Goal: Task Accomplishment & Management: Use online tool/utility

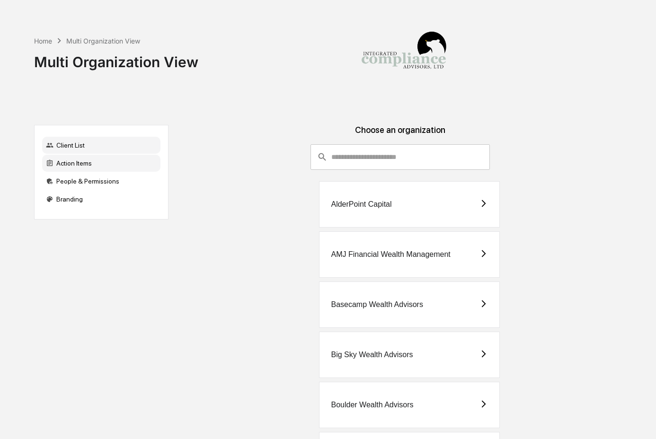
click at [98, 167] on div "Action Items" at bounding box center [101, 163] width 118 height 17
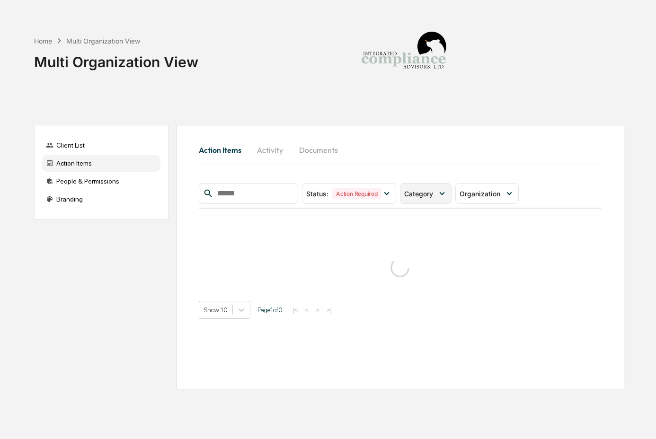
click at [433, 196] on span "Category" at bounding box center [418, 194] width 29 height 8
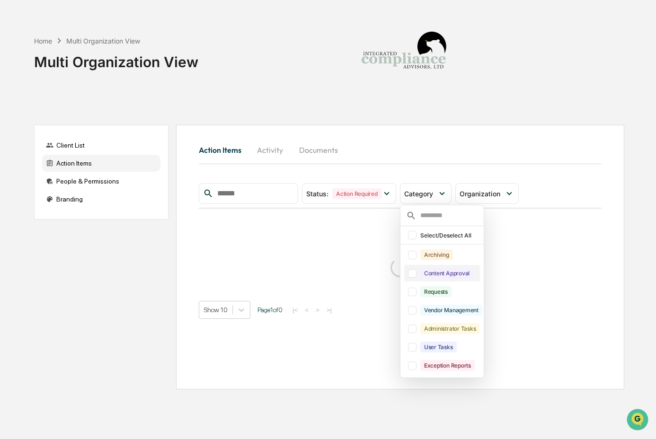
click at [440, 274] on div "Content Approval" at bounding box center [447, 273] width 53 height 11
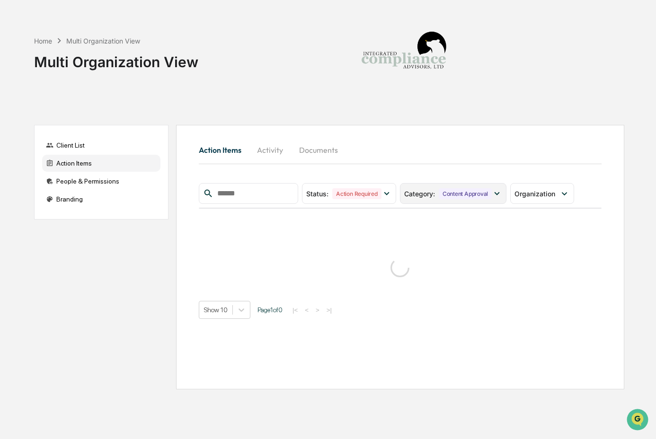
click at [462, 195] on div "Content Approval" at bounding box center [465, 193] width 53 height 11
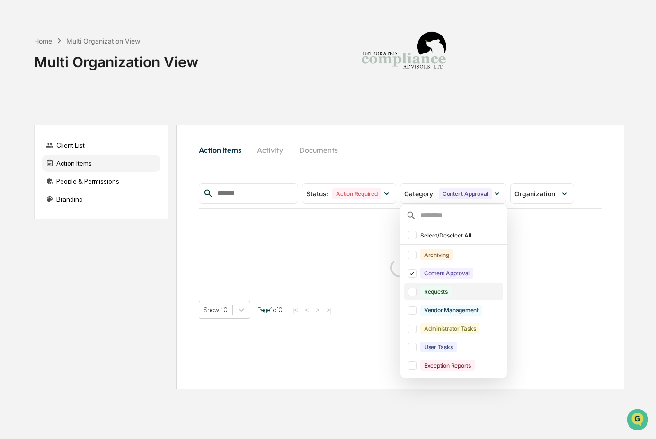
click at [461, 299] on div "Requests" at bounding box center [453, 292] width 99 height 17
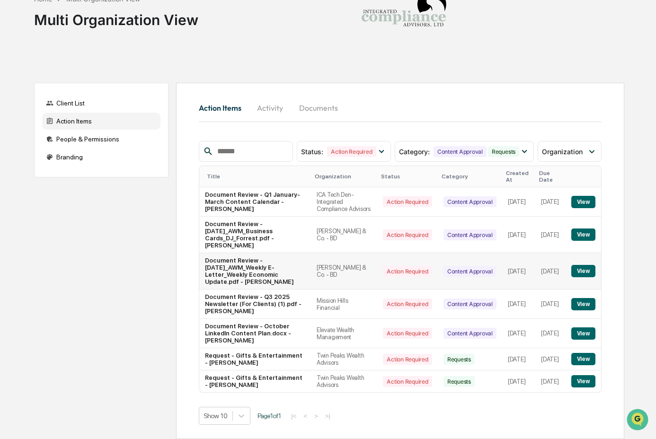
scroll to position [64, 0]
click at [584, 353] on button "View" at bounding box center [584, 359] width 24 height 12
